Goal: Transaction & Acquisition: Purchase product/service

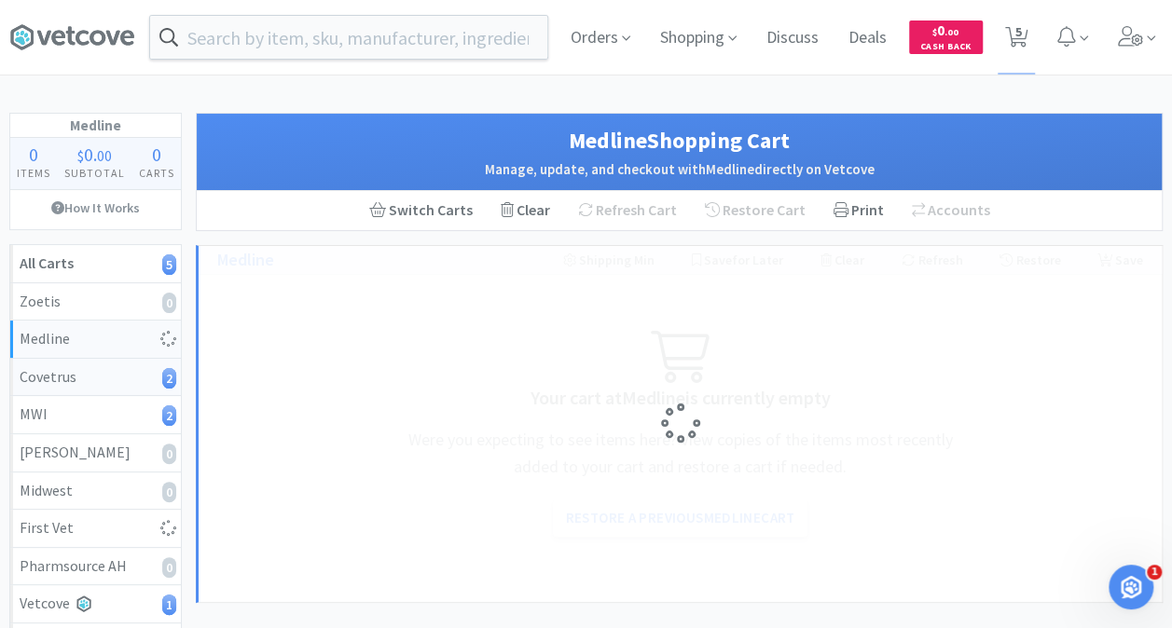
select select "1"
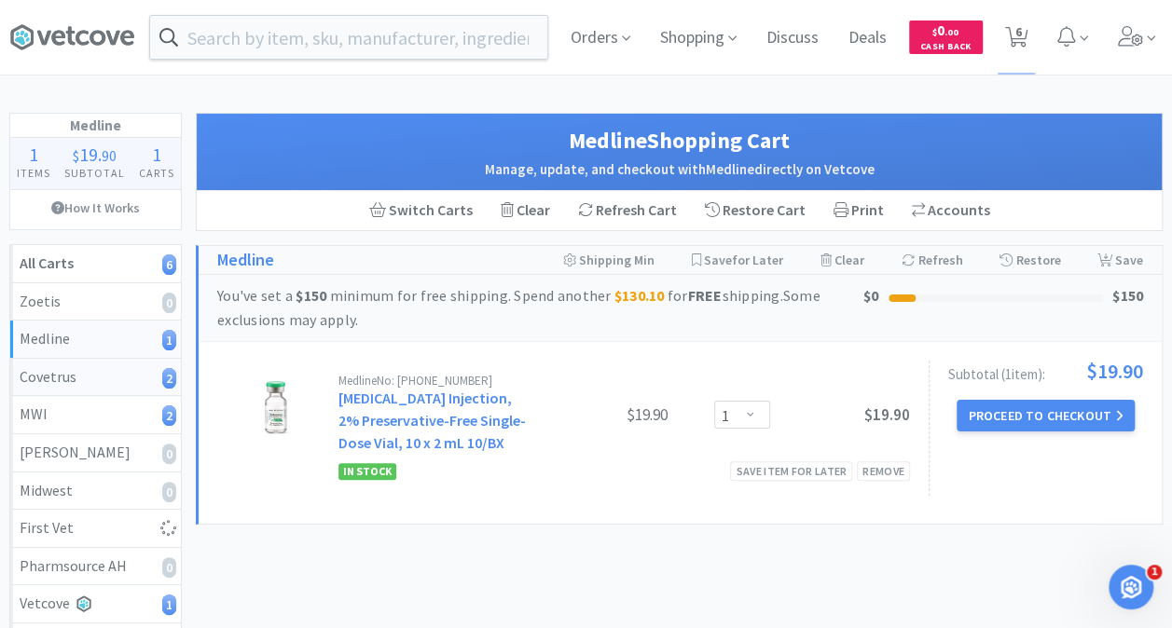
click at [54, 371] on div "Covetrus 2" at bounding box center [96, 377] width 152 height 24
select select "3"
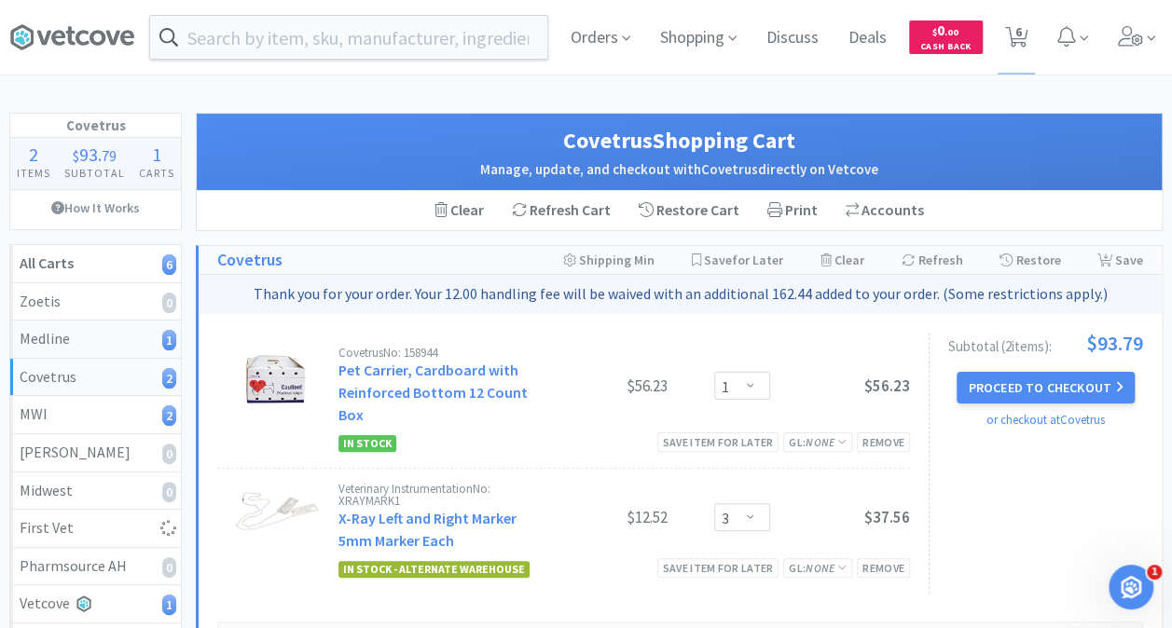
click at [54, 337] on div "Medline 1" at bounding box center [96, 339] width 152 height 24
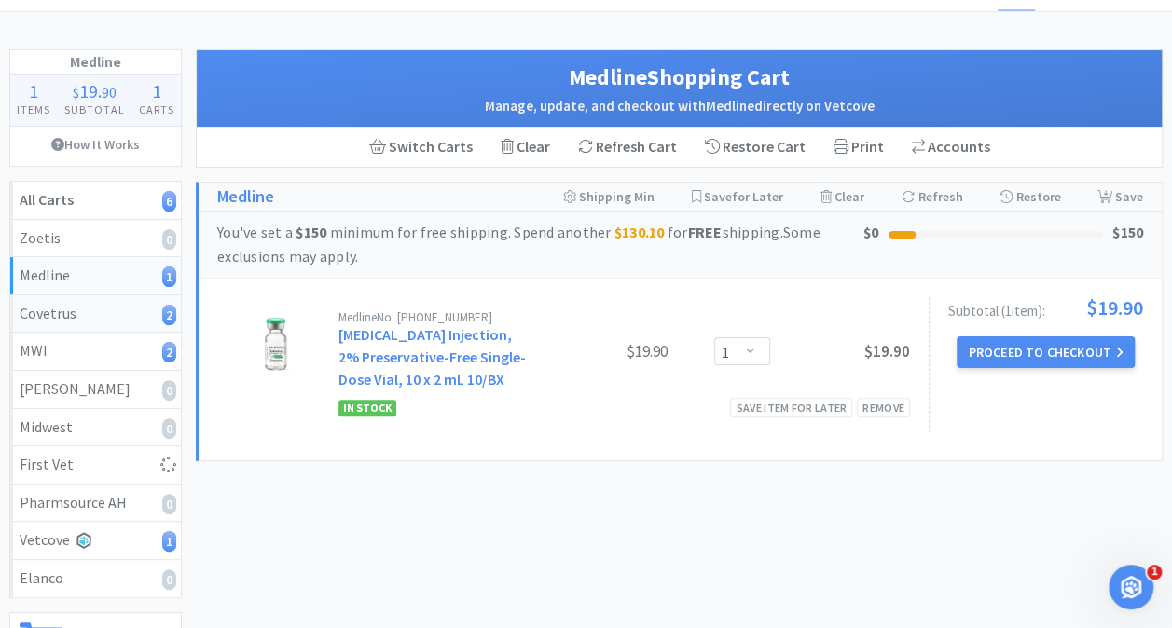
scroll to position [93, 0]
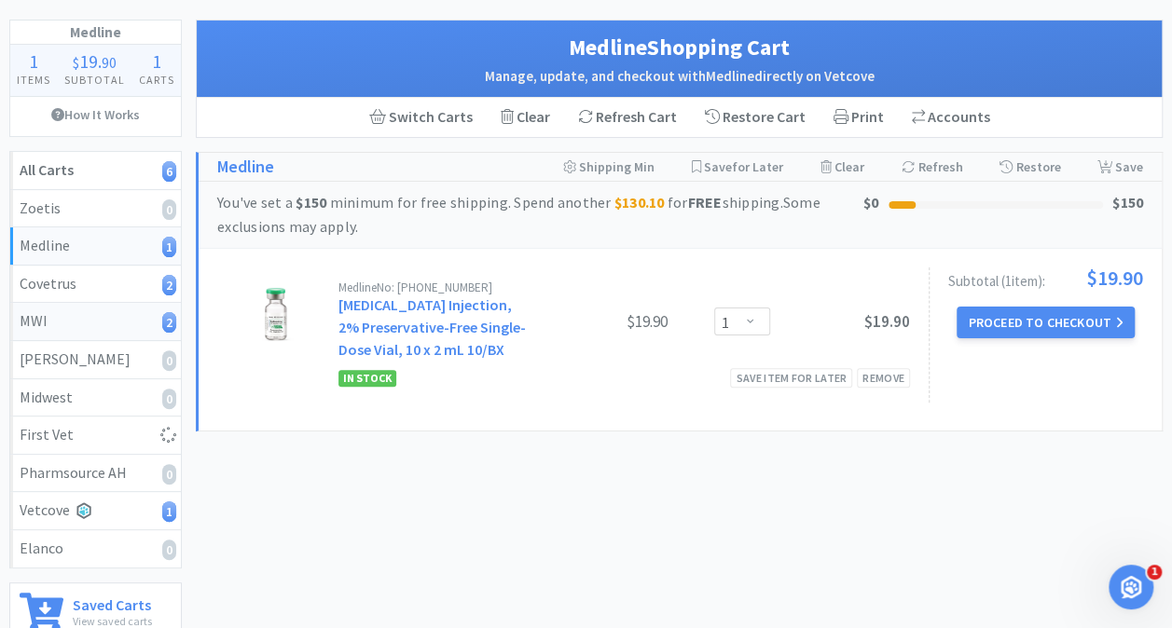
click at [84, 317] on div "MWI 2" at bounding box center [96, 322] width 152 height 24
select select "3"
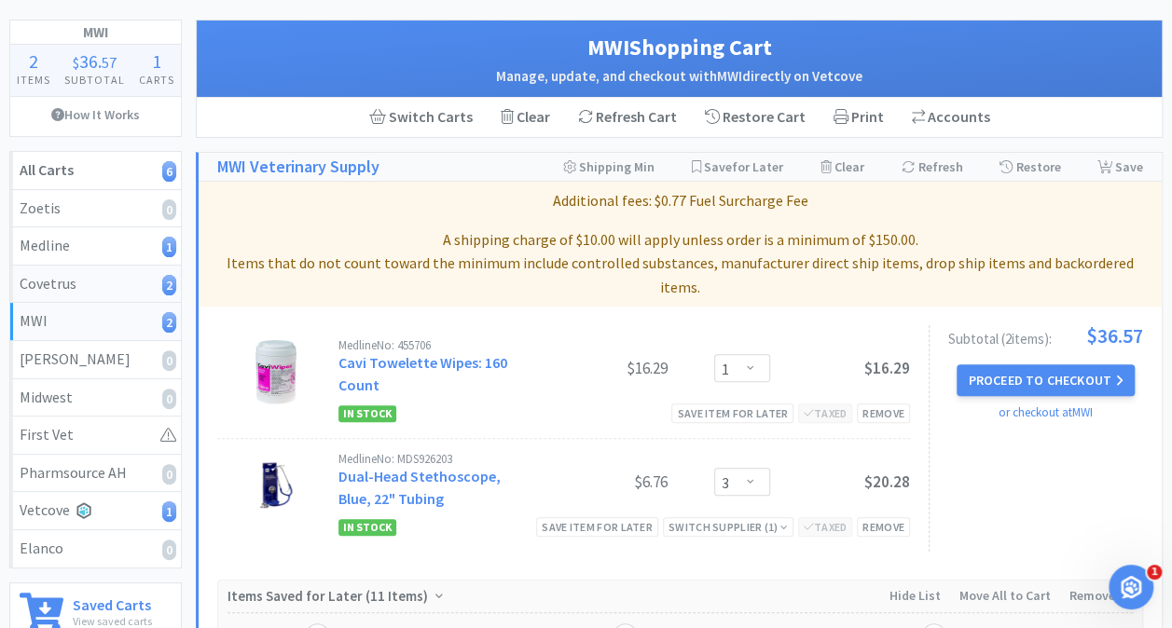
click at [80, 285] on div "Covetrus 2" at bounding box center [96, 284] width 152 height 24
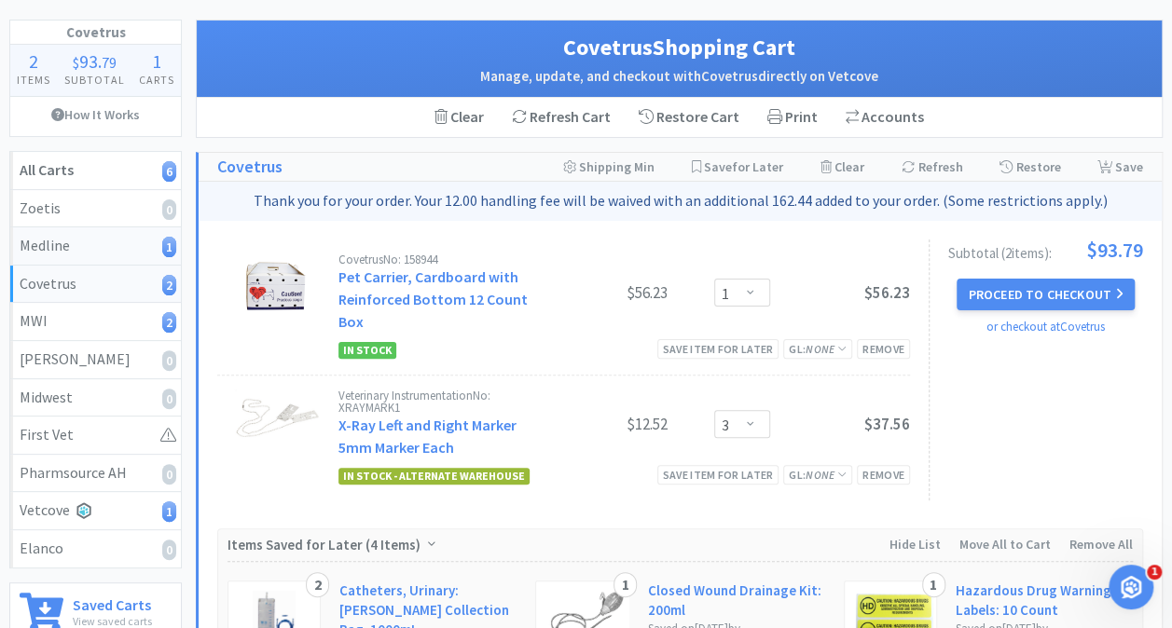
click at [41, 244] on div "Medline 1" at bounding box center [96, 246] width 152 height 24
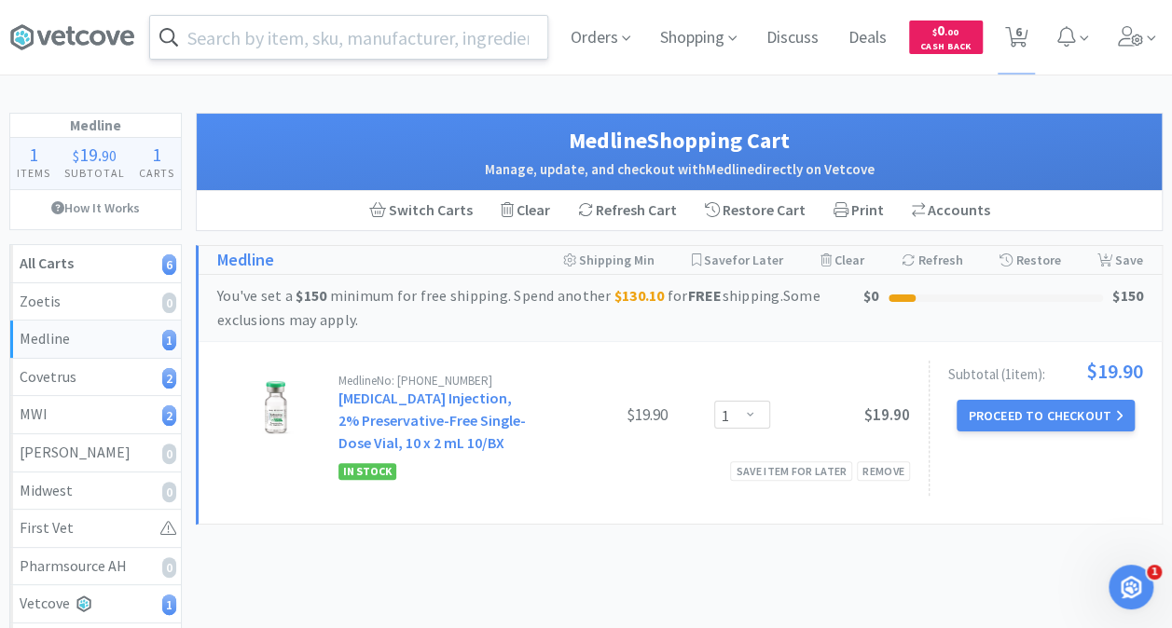
click at [340, 38] on input "text" at bounding box center [348, 37] width 397 height 43
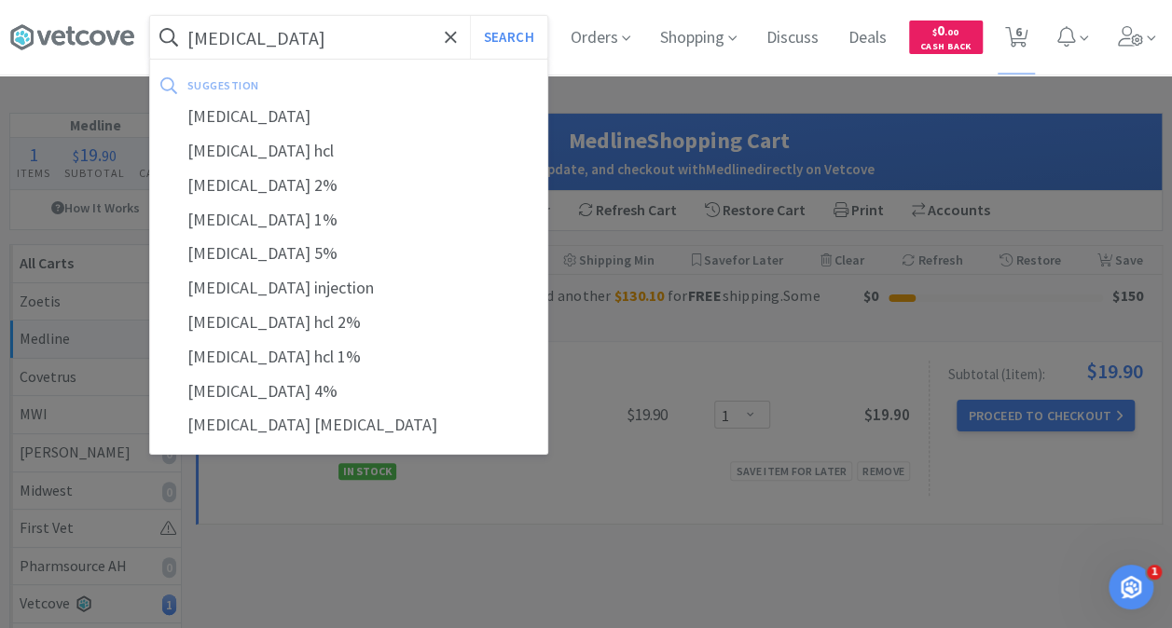
click at [304, 41] on input "[MEDICAL_DATA]" at bounding box center [348, 37] width 397 height 43
type input "[MEDICAL_DATA]"
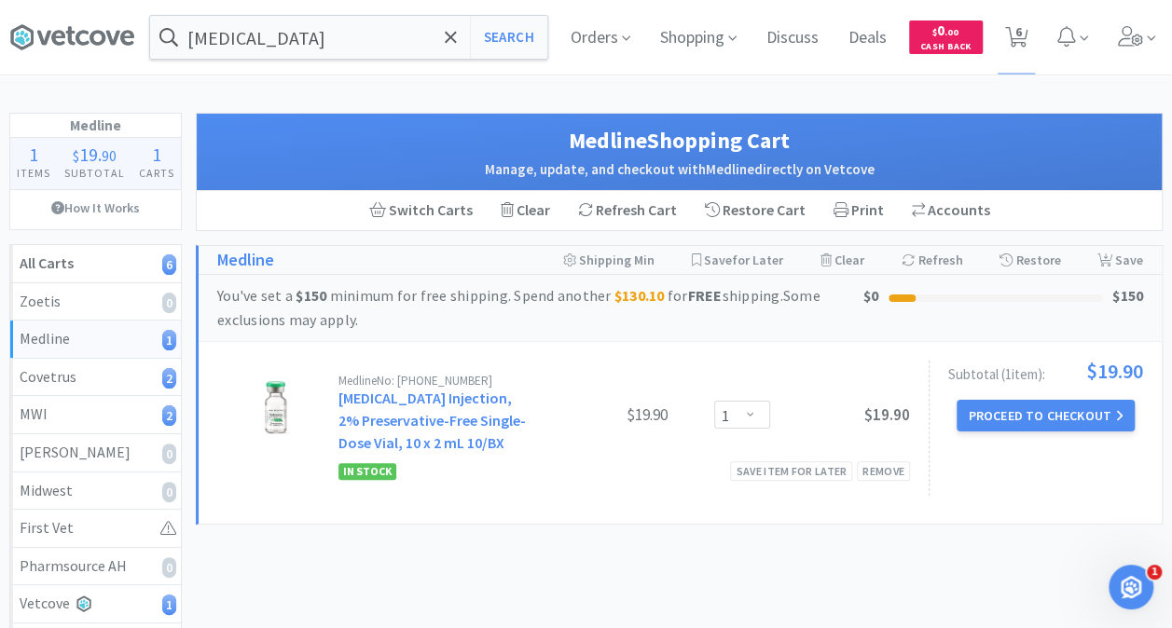
click at [95, 56] on span at bounding box center [79, 37] width 140 height 75
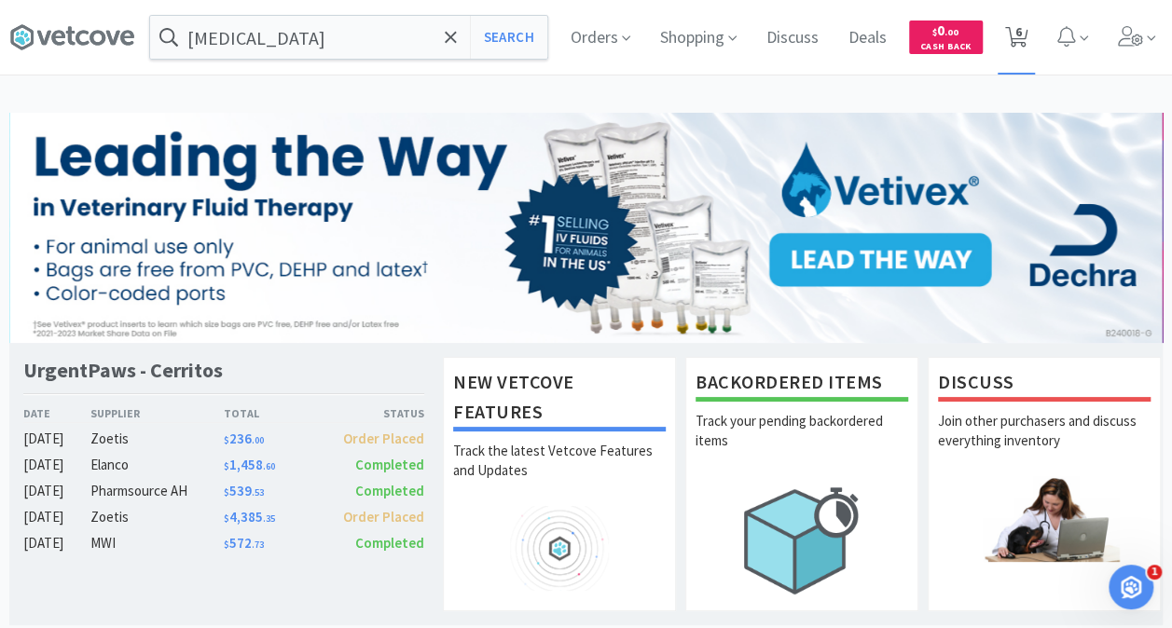
click at [1011, 37] on icon at bounding box center [1016, 37] width 23 height 21
select select "1"
select select "3"
select select "1"
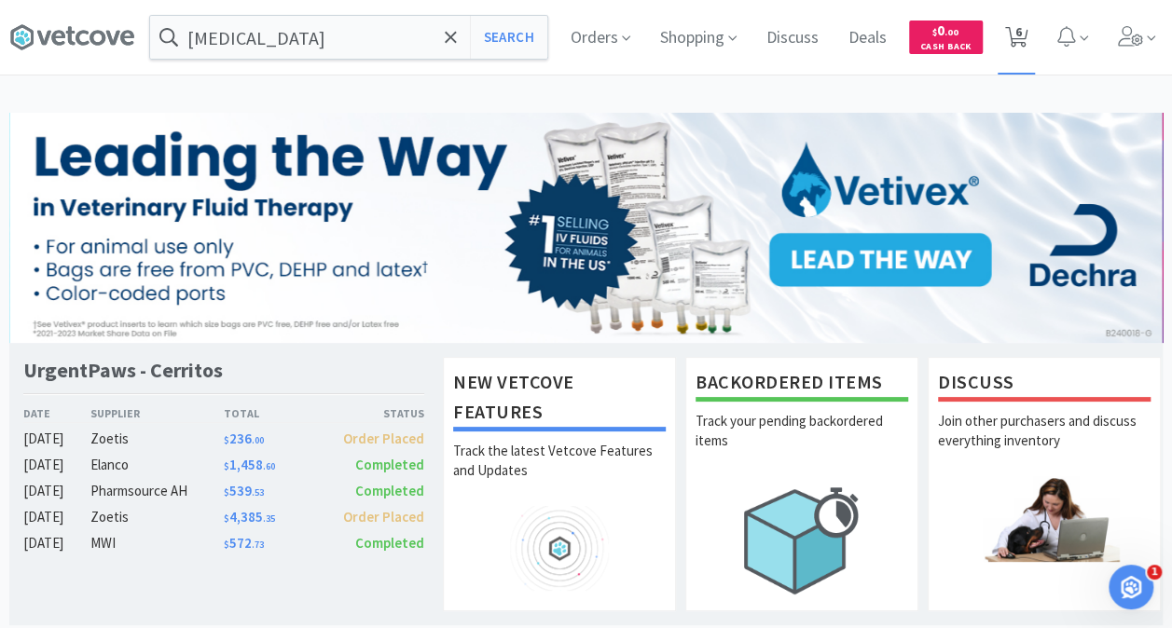
select select "3"
select select "1"
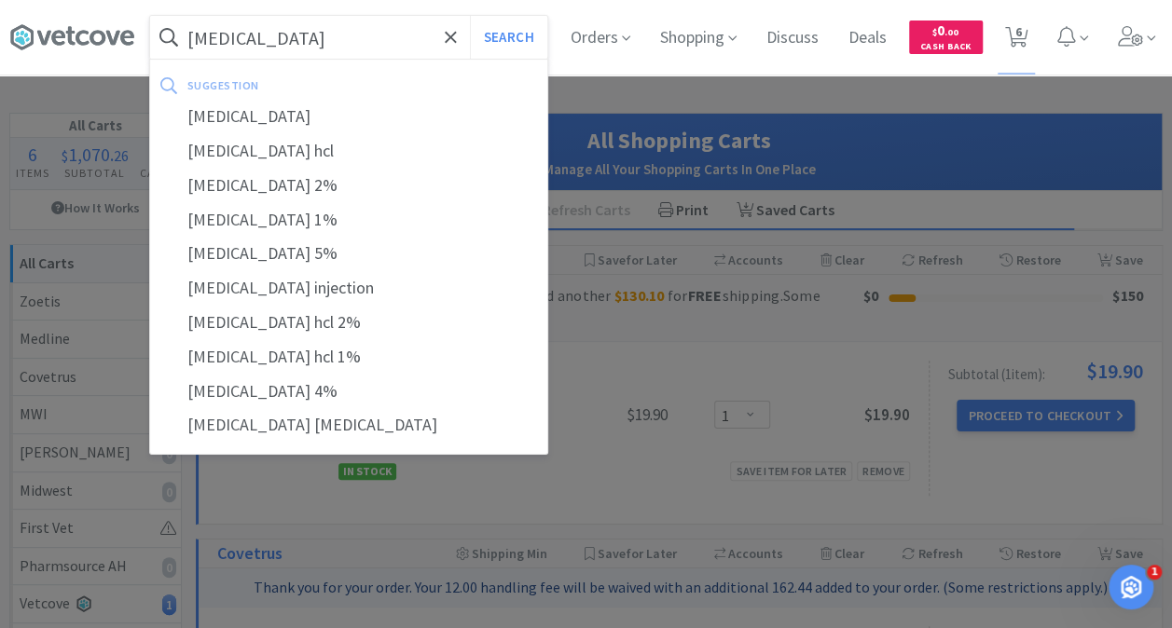
click at [272, 39] on input "[MEDICAL_DATA]" at bounding box center [348, 37] width 397 height 43
click at [242, 147] on div "[MEDICAL_DATA] hcl" at bounding box center [348, 151] width 397 height 34
type input "[MEDICAL_DATA] hcl"
select select "1"
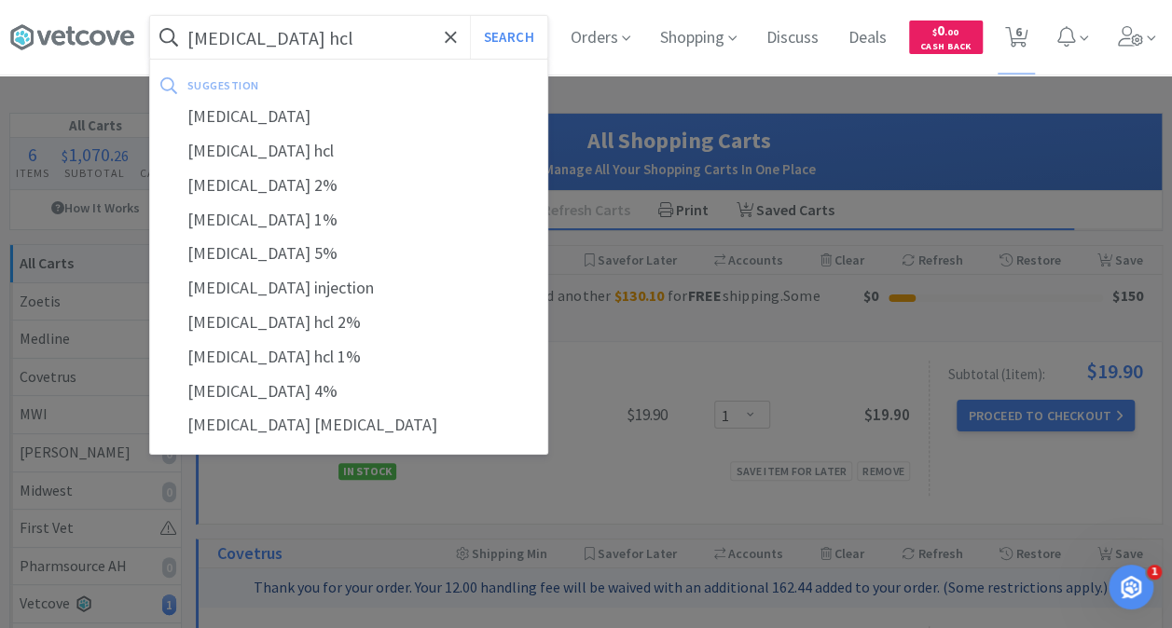
select select "3"
select select "1"
select select "3"
select select "1"
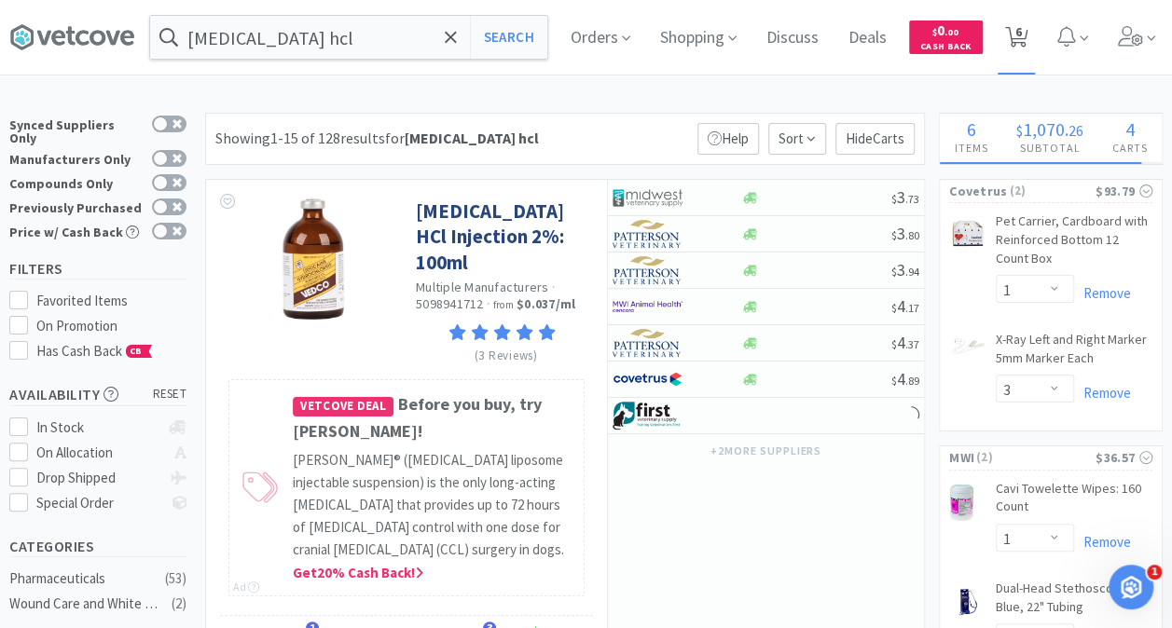
click at [1022, 35] on span "6" at bounding box center [1018, 31] width 7 height 75
select select "1"
select select "3"
select select "1"
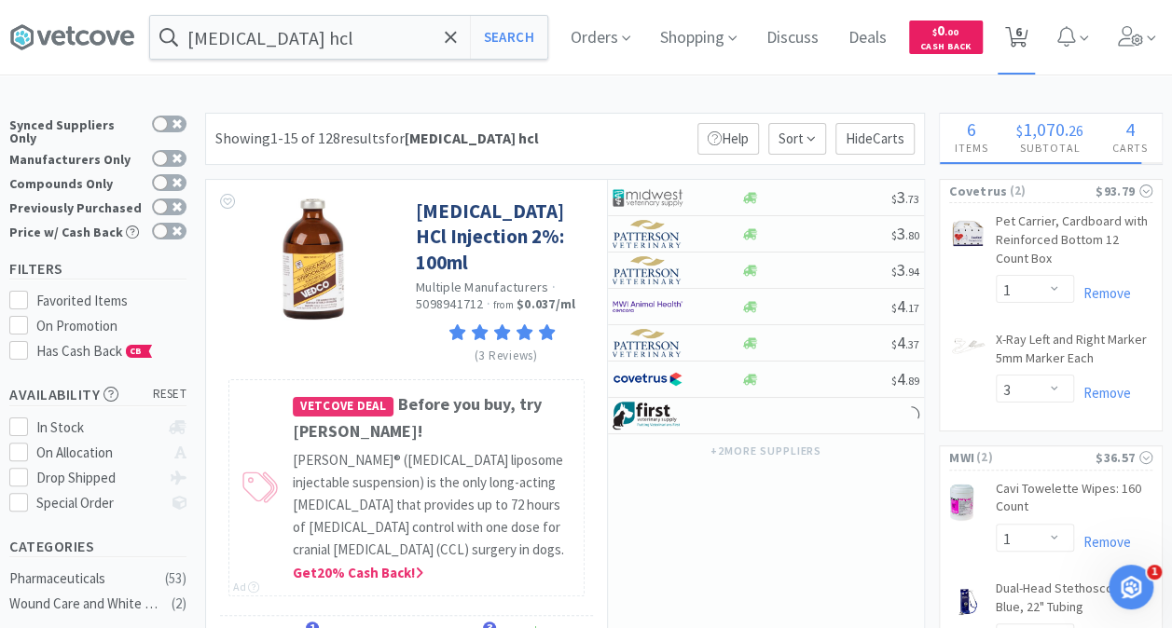
select select "3"
select select "1"
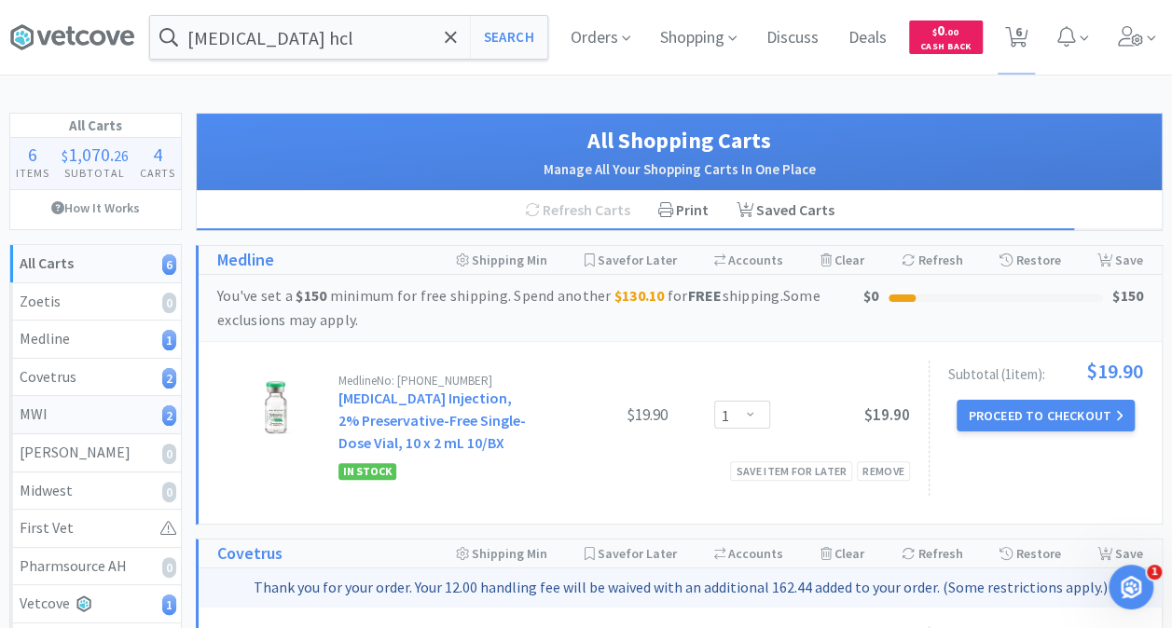
click at [47, 410] on div "MWI 2" at bounding box center [96, 415] width 152 height 24
select select "1"
select select "3"
